Goal: Transaction & Acquisition: Subscribe to service/newsletter

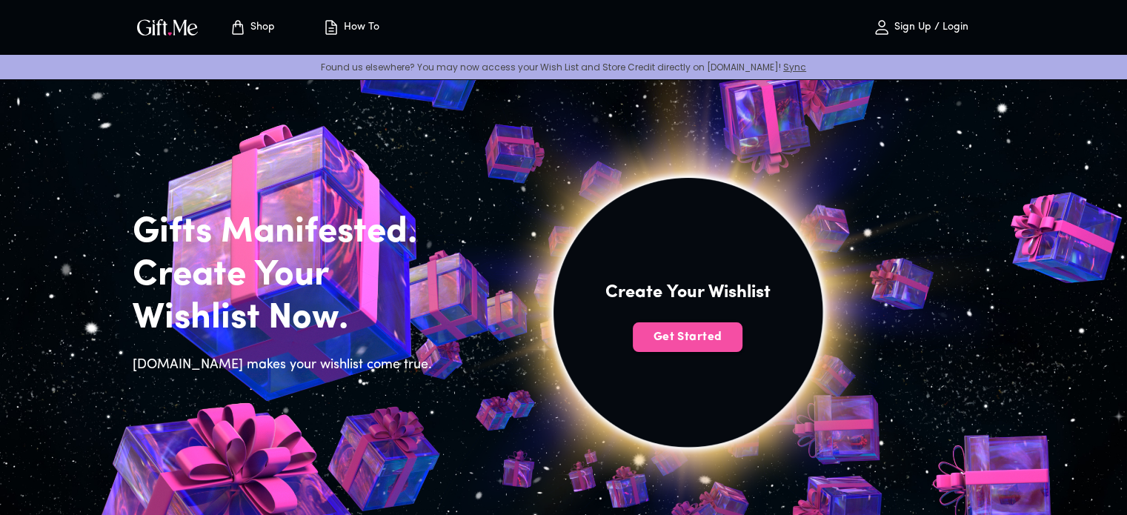
click at [665, 328] on button "Get Started" at bounding box center [688, 337] width 110 height 30
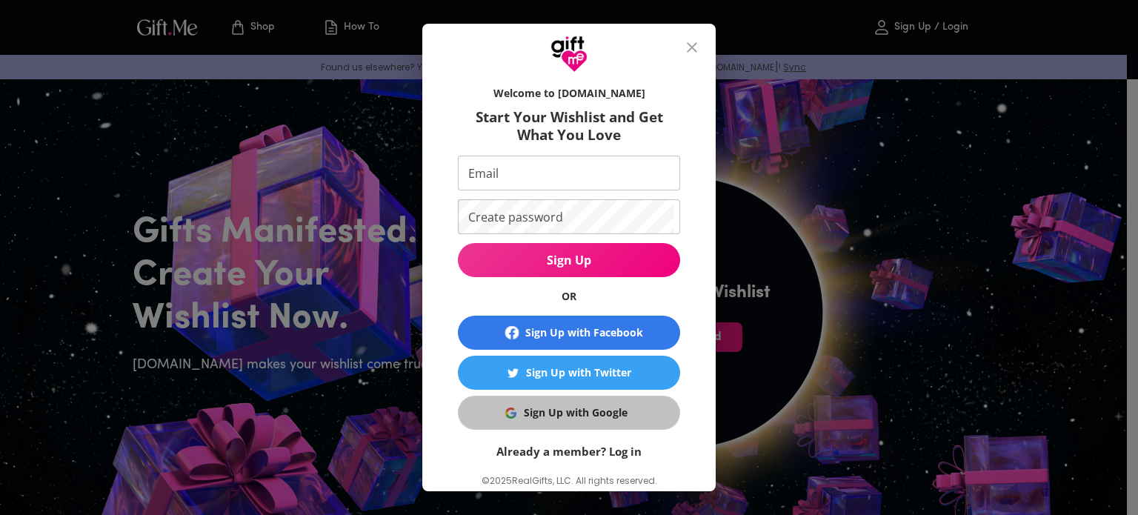
click at [528, 412] on div "Sign Up with Google" at bounding box center [576, 413] width 104 height 16
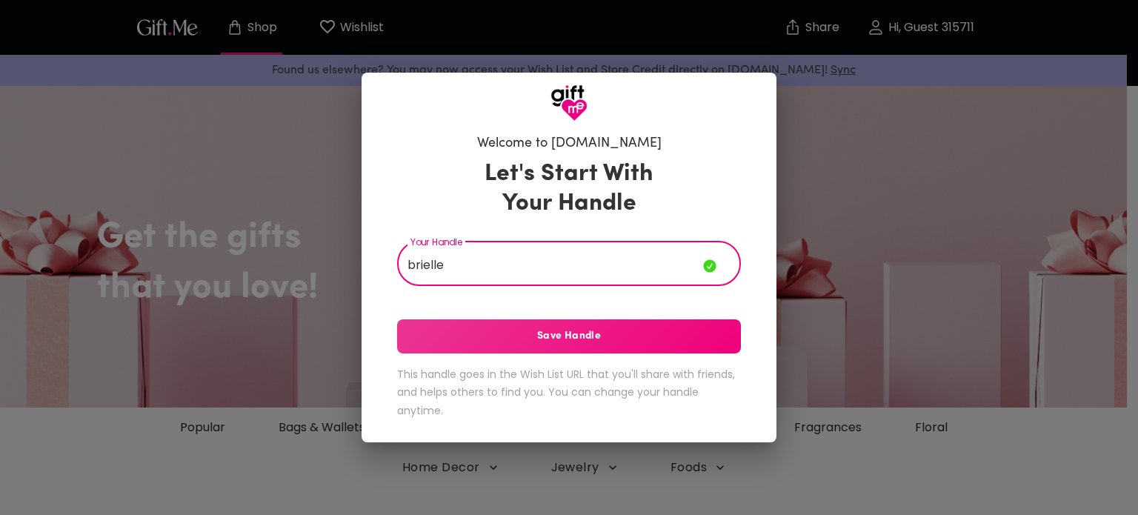
type input "brielle"
click at [509, 334] on span "Save Handle" at bounding box center [569, 336] width 344 height 16
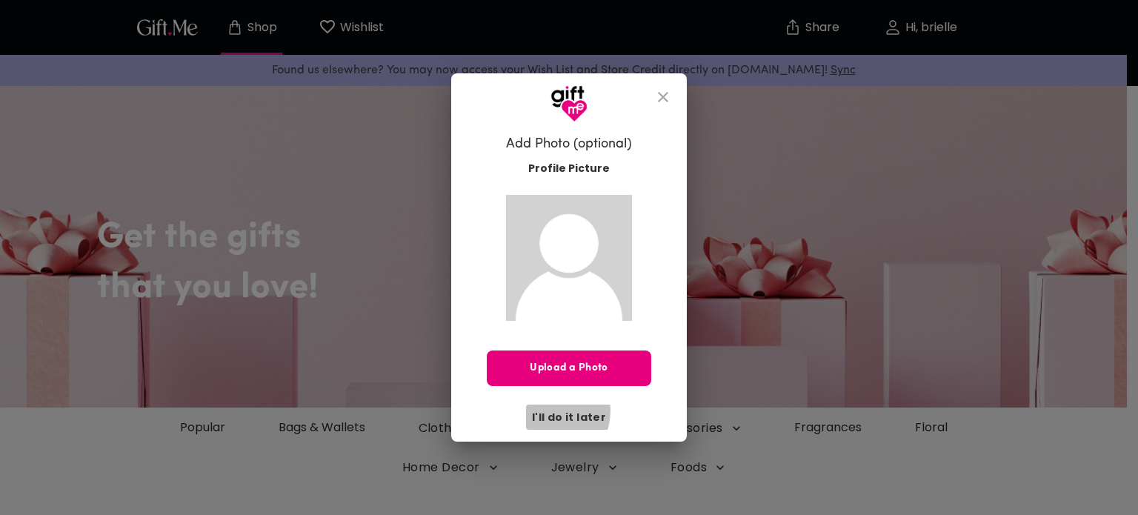
click at [548, 410] on span "I'll do it later" at bounding box center [569, 417] width 74 height 16
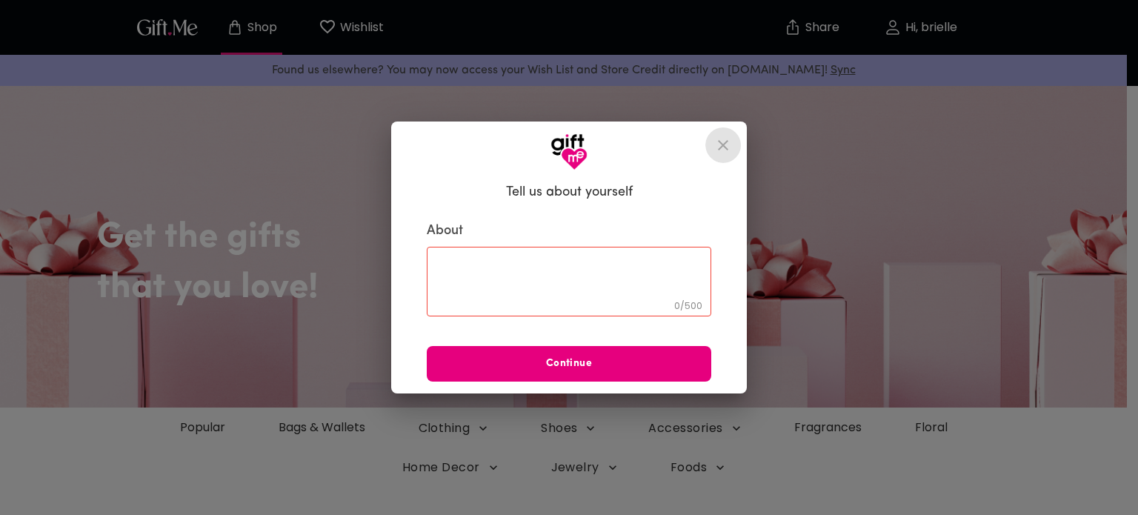
click at [723, 144] on icon "close" at bounding box center [723, 145] width 10 height 10
